Goal: Communication & Community: Answer question/provide support

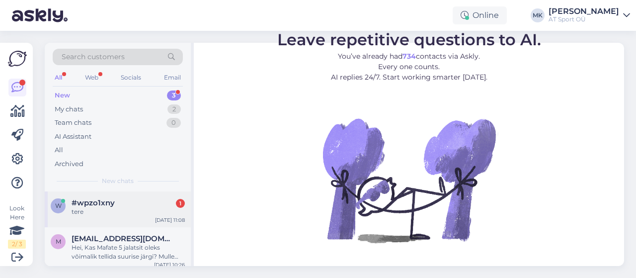
click at [95, 204] on span "#wpzo1xny" at bounding box center [93, 202] width 43 height 9
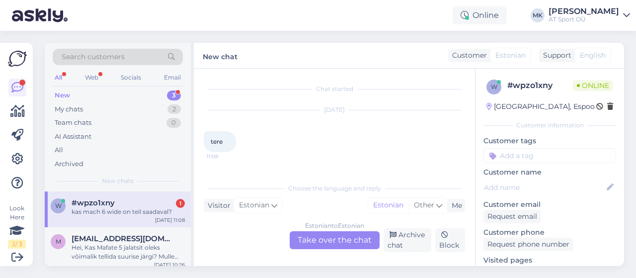
click at [327, 241] on div "Estonian to Estonian Take over the chat" at bounding box center [335, 240] width 90 height 18
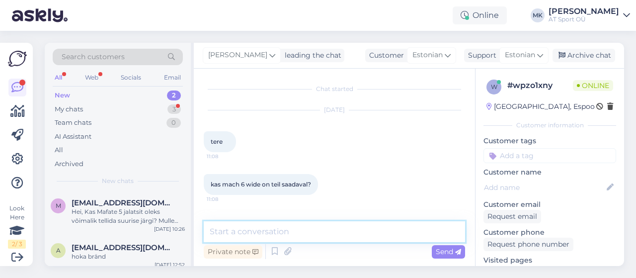
click at [303, 227] on textarea at bounding box center [334, 231] width 261 height 21
click at [265, 234] on textarea at bounding box center [334, 231] width 261 height 21
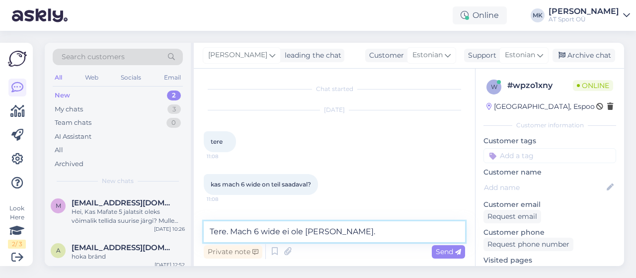
click at [359, 229] on textarea "Tere. Mach 6 wide ei ole [PERSON_NAME]." at bounding box center [334, 231] width 261 height 21
click at [234, 222] on textarea "Tere. Mach 6 wide ei ole [PERSON_NAME]." at bounding box center [334, 231] width 261 height 21
type textarea "Tere. Kahjuks Mach 6 wide ei [PERSON_NAME]."
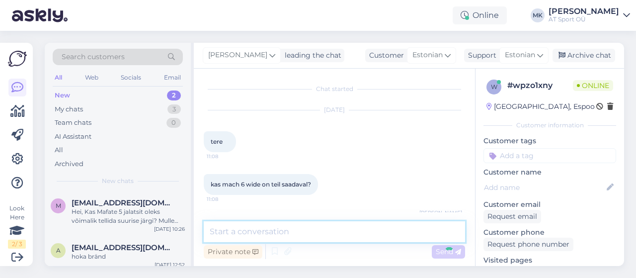
scroll to position [36, 0]
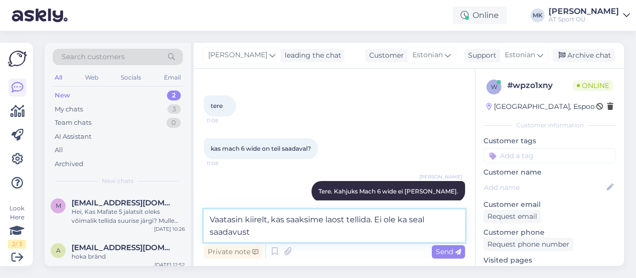
click at [404, 221] on textarea "Vaatasin kiirelt, kas saaksime laost tellida. Ei ole ka seal saadavust" at bounding box center [334, 225] width 261 height 33
type textarea "Vaatasin kiirelt, kas saaksime laost tellida. Ei ole ka kahjuks seal saadavust …"
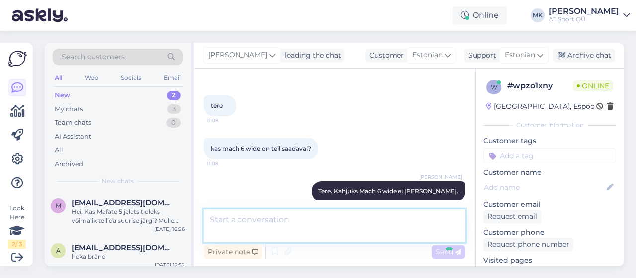
scroll to position [87, 0]
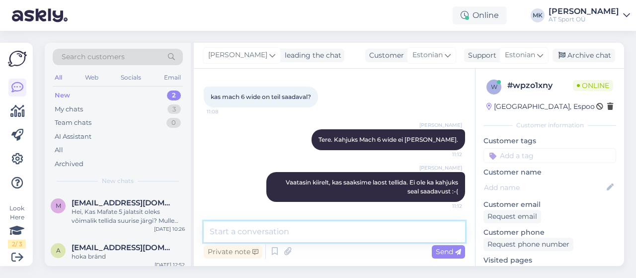
click at [357, 230] on textarea at bounding box center [334, 231] width 261 height 21
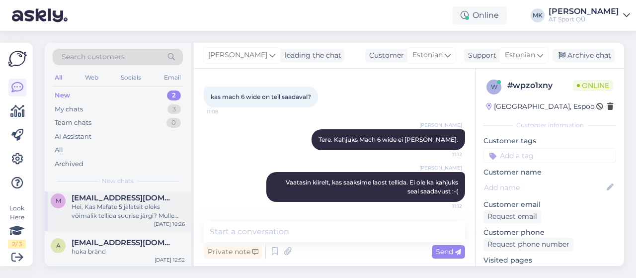
click at [95, 216] on div "Hei, Kas Mafate 5 jalatsit oleks võimalik tellida suurise järgi? Mulle sobib 46…" at bounding box center [128, 211] width 113 height 18
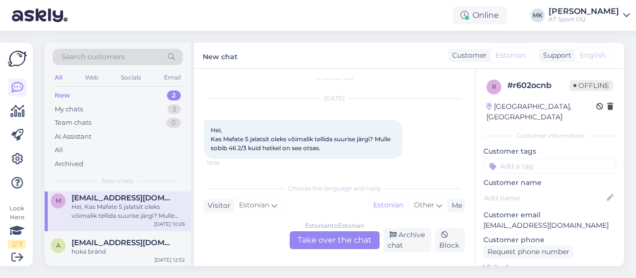
click at [78, 93] on div "New 2" at bounding box center [118, 95] width 130 height 14
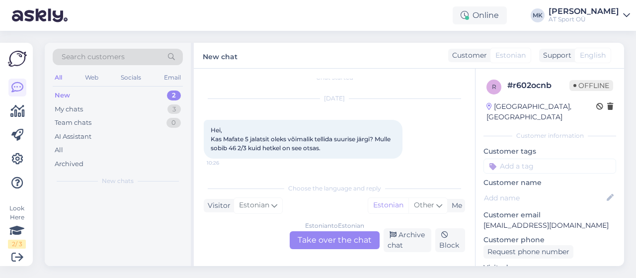
scroll to position [0, 0]
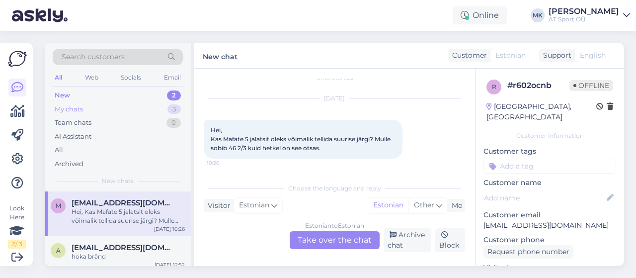
click at [69, 106] on div "My chats" at bounding box center [69, 109] width 28 height 10
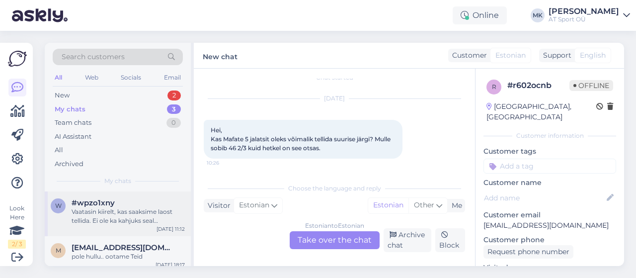
click at [89, 214] on div "Vaatasin kiirelt, kas saaksime laost tellida. Ei ole ka kahjuks seal saadavust …" at bounding box center [128, 216] width 113 height 18
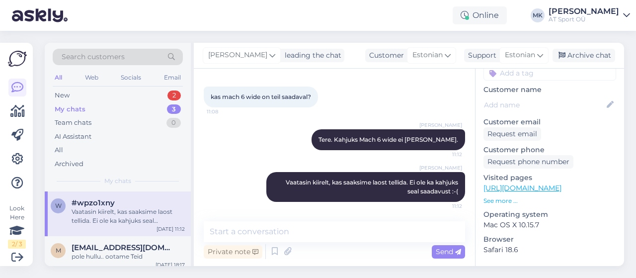
scroll to position [73, 0]
